Goal: Find specific page/section: Find specific page/section

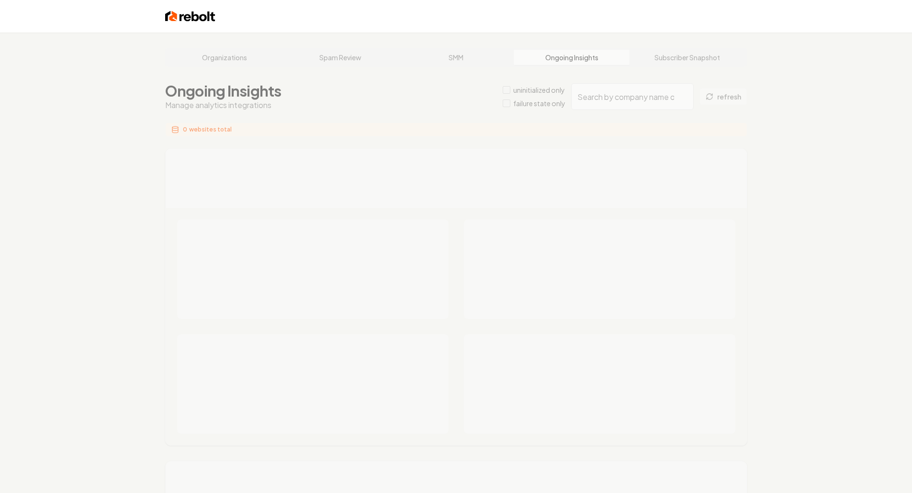
type input "11af8a9b-b7c6-4ca4-9278-da8ae5c65957"
